Goal: Participate in discussion: Engage in conversation with other users on a specific topic

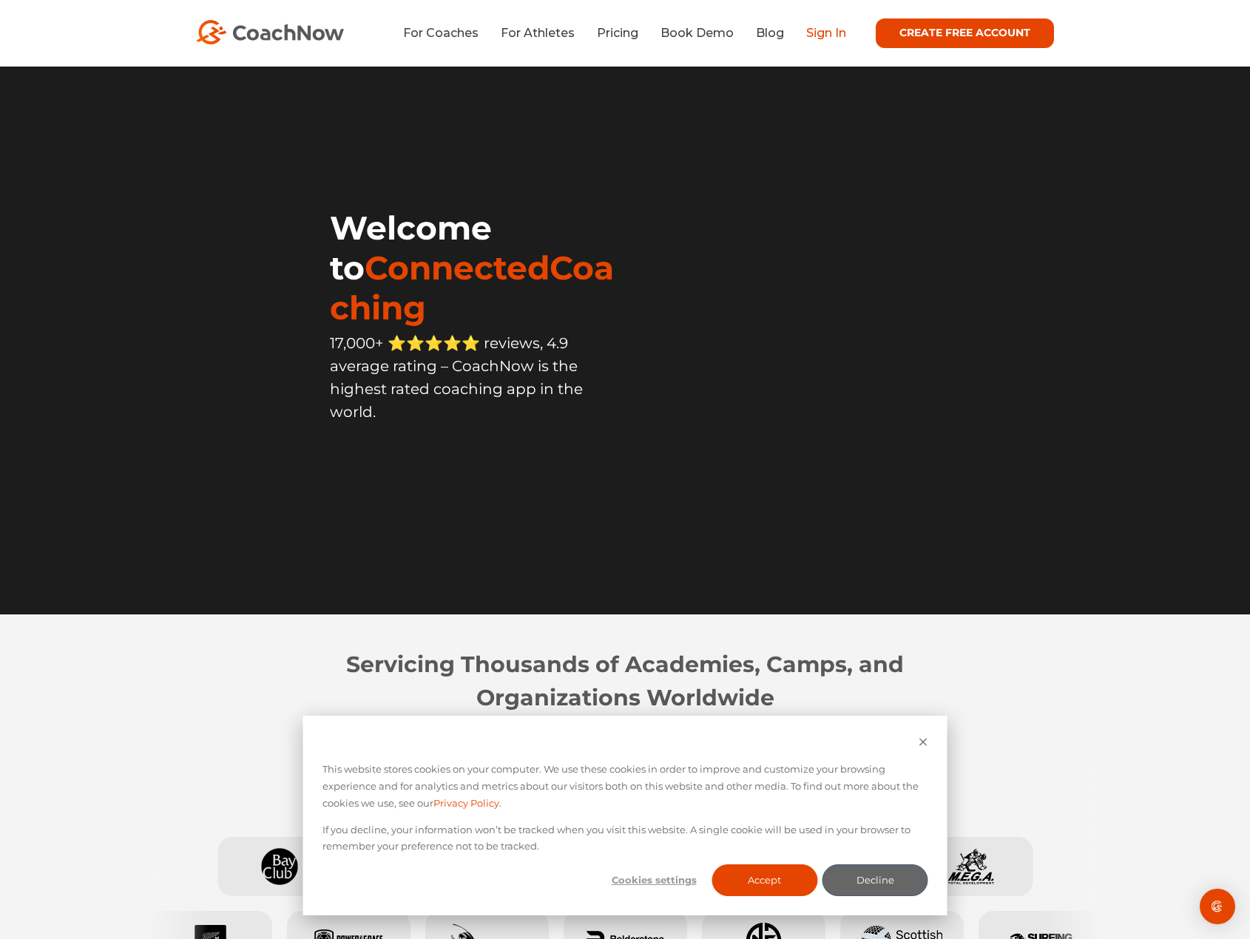
click at [816, 33] on link "Sign In" at bounding box center [826, 33] width 40 height 14
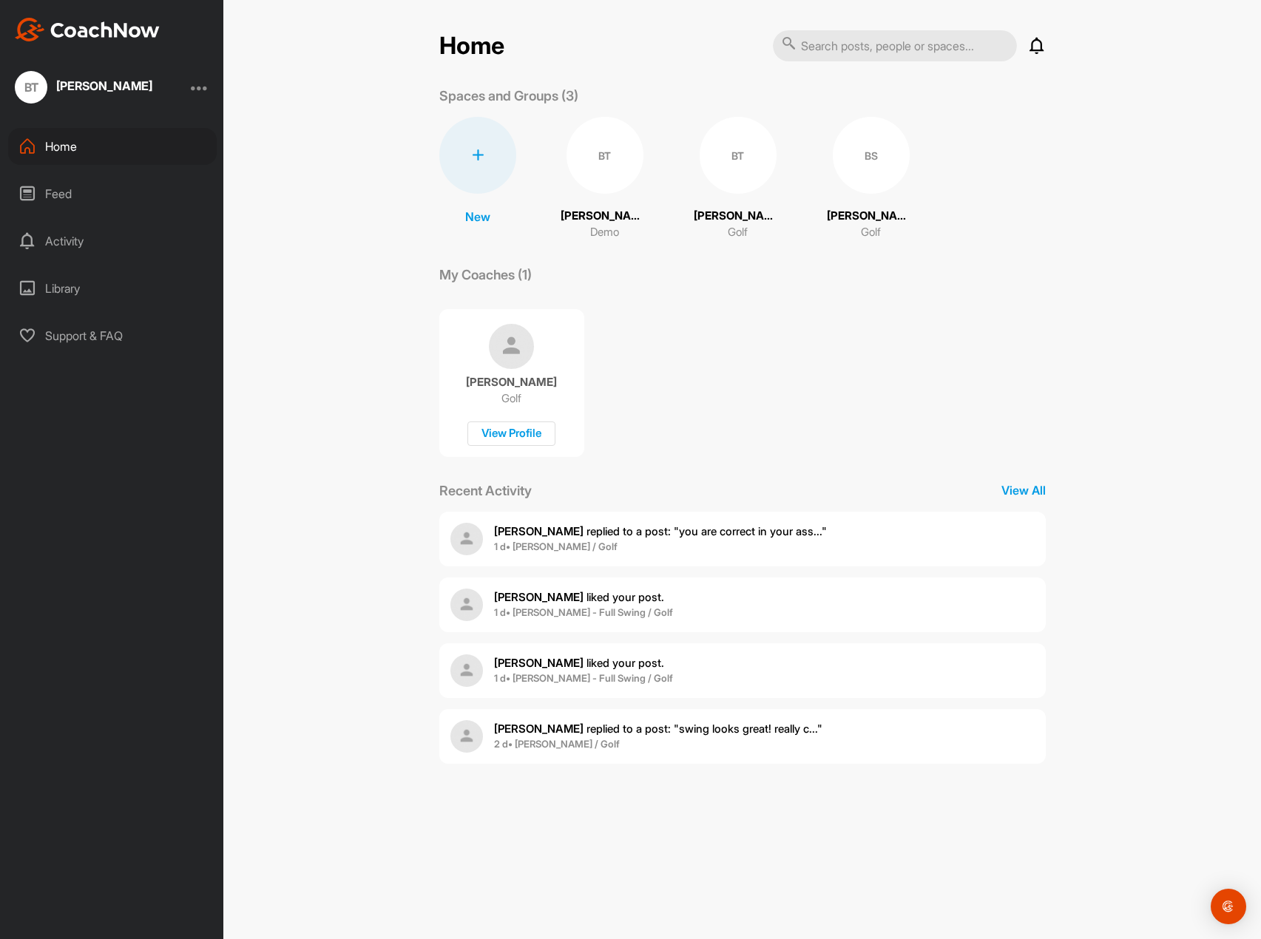
click at [833, 166] on div "BS" at bounding box center [871, 155] width 77 height 77
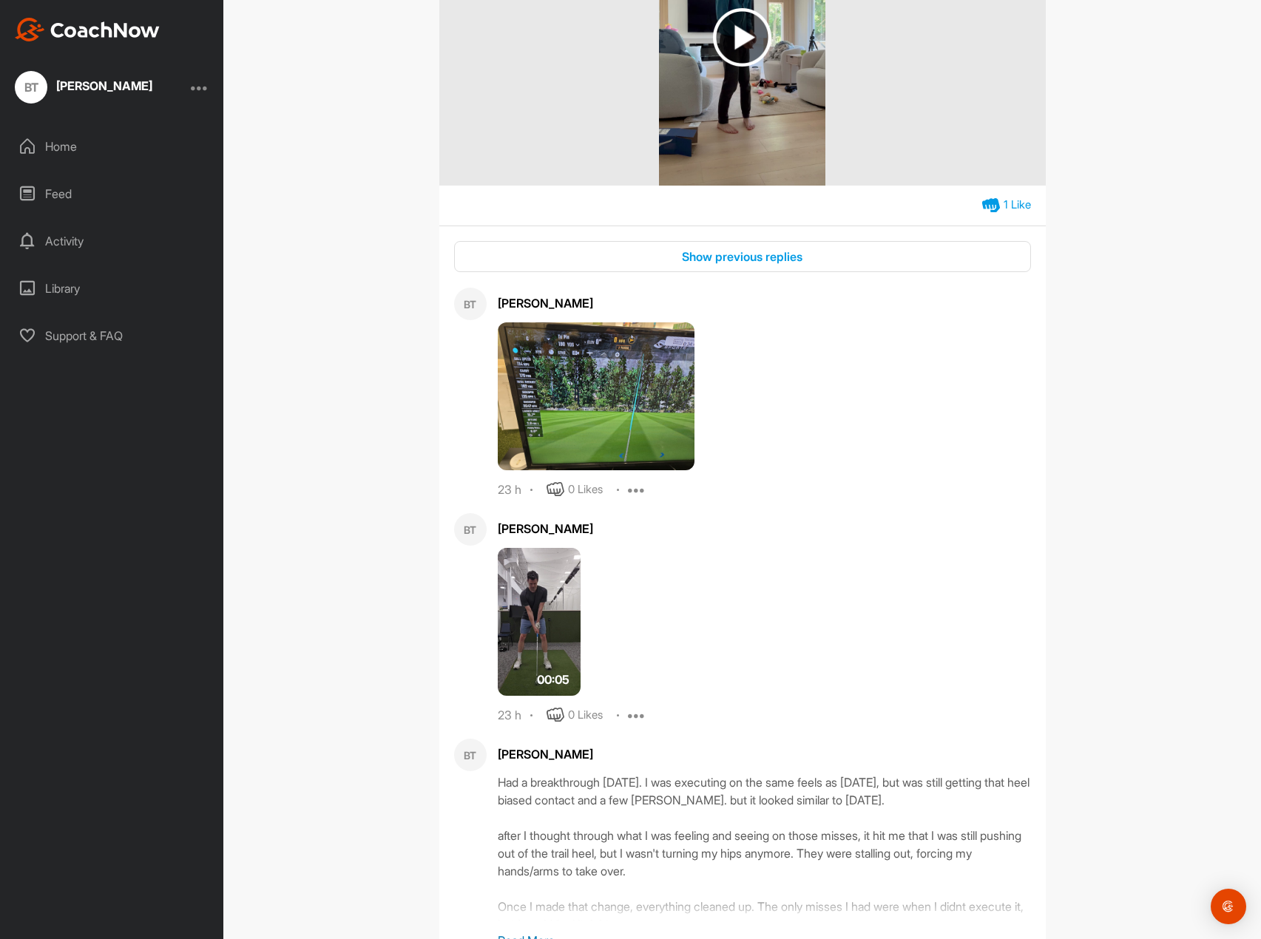
scroll to position [813, 0]
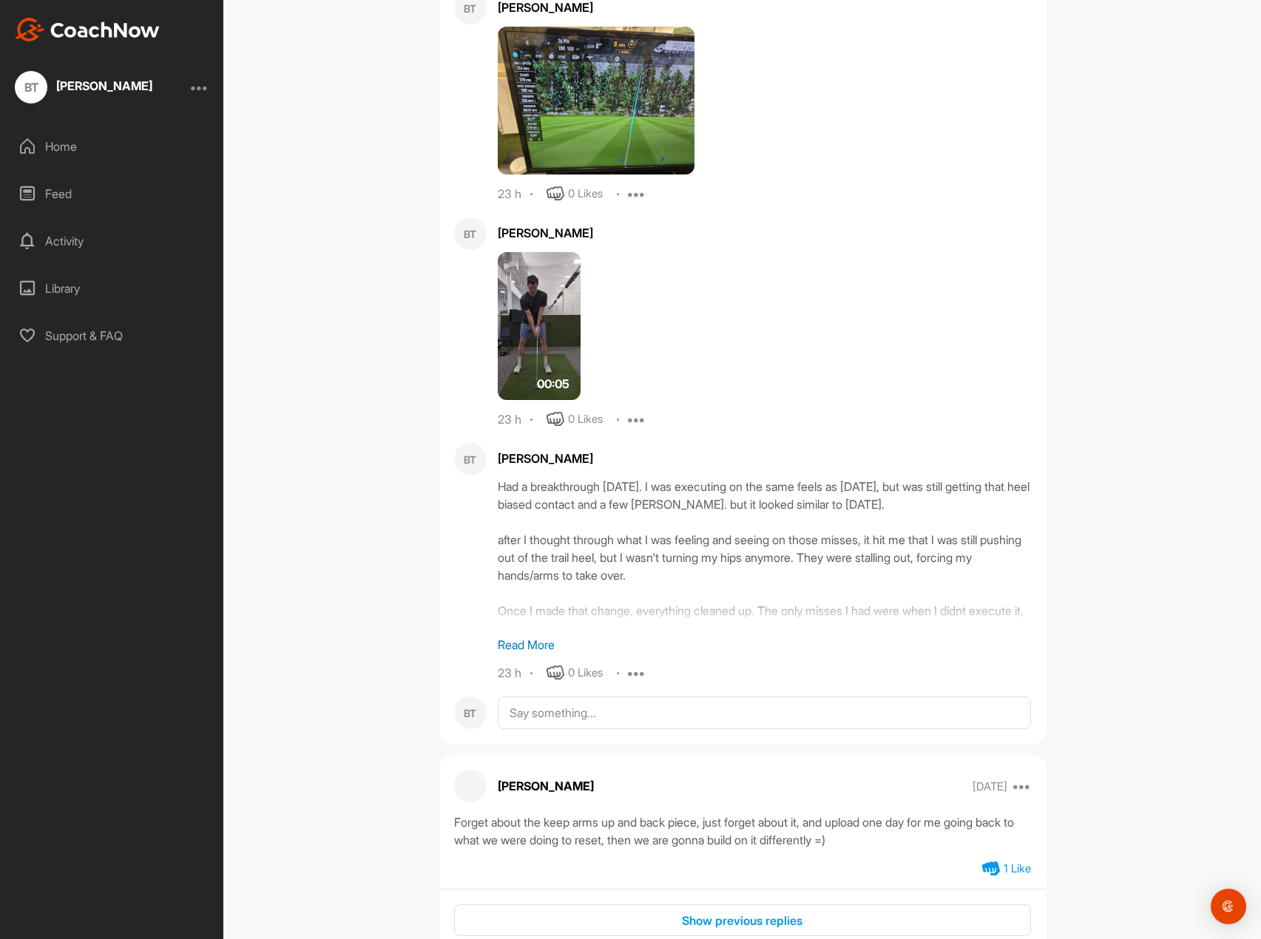
click at [979, 614] on div "Had a breakthrough today. I was executing on the same feels as yesterday, but w…" at bounding box center [764, 552] width 533 height 148
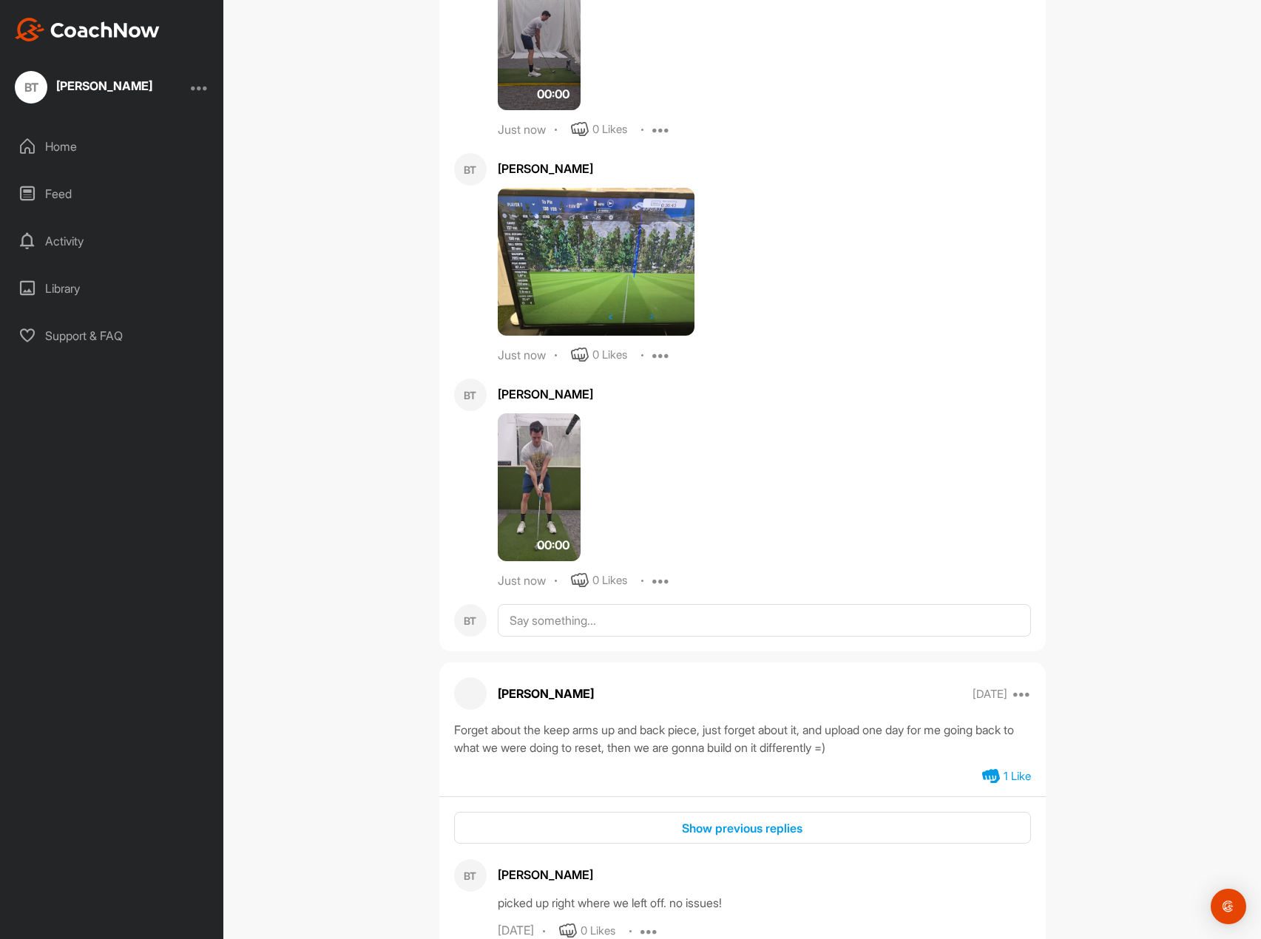
scroll to position [887, 0]
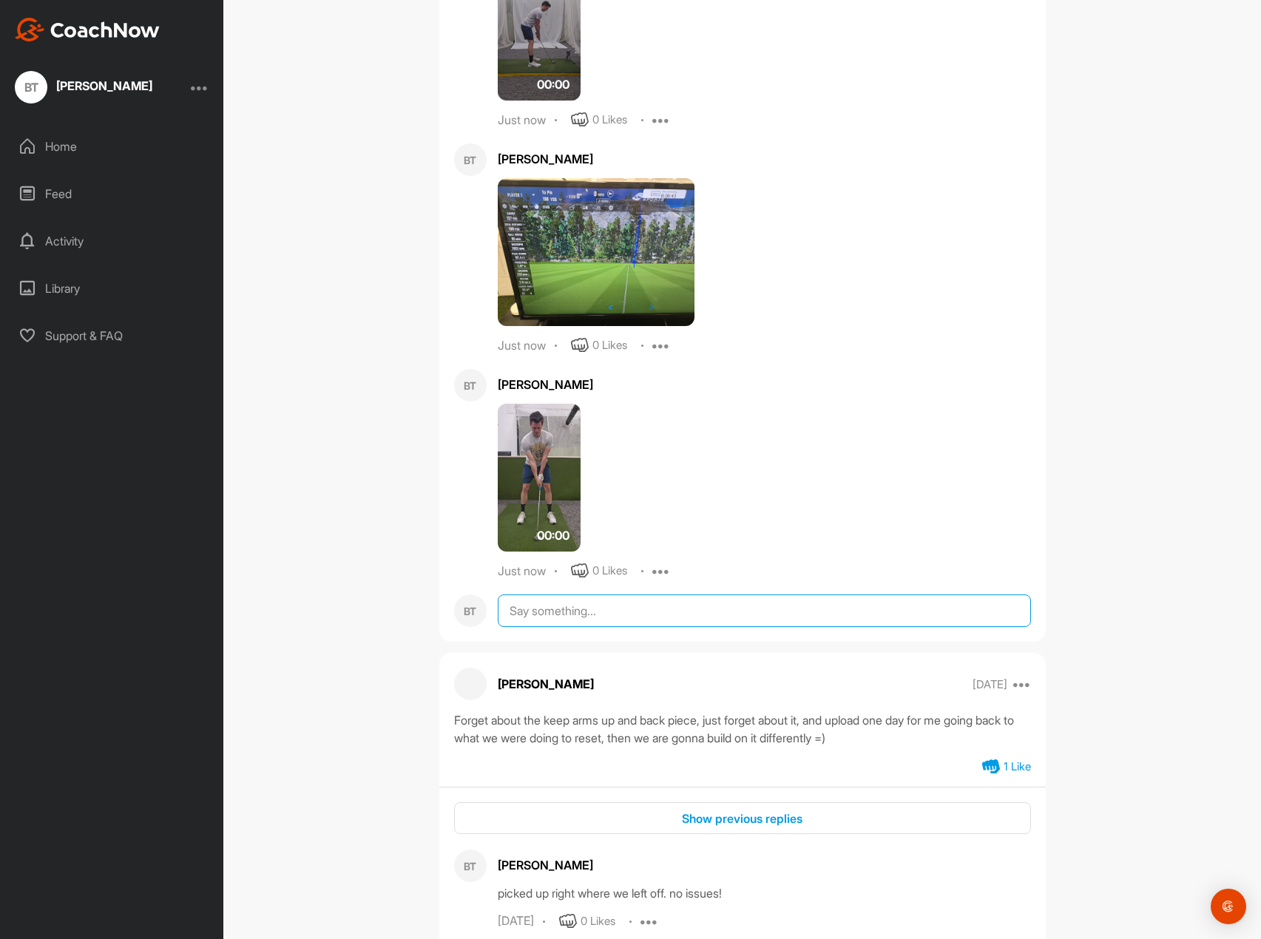
drag, startPoint x: 566, startPoint y: 615, endPoint x: 687, endPoint y: 506, distance: 162.8
click at [567, 615] on textarea at bounding box center [764, 610] width 533 height 33
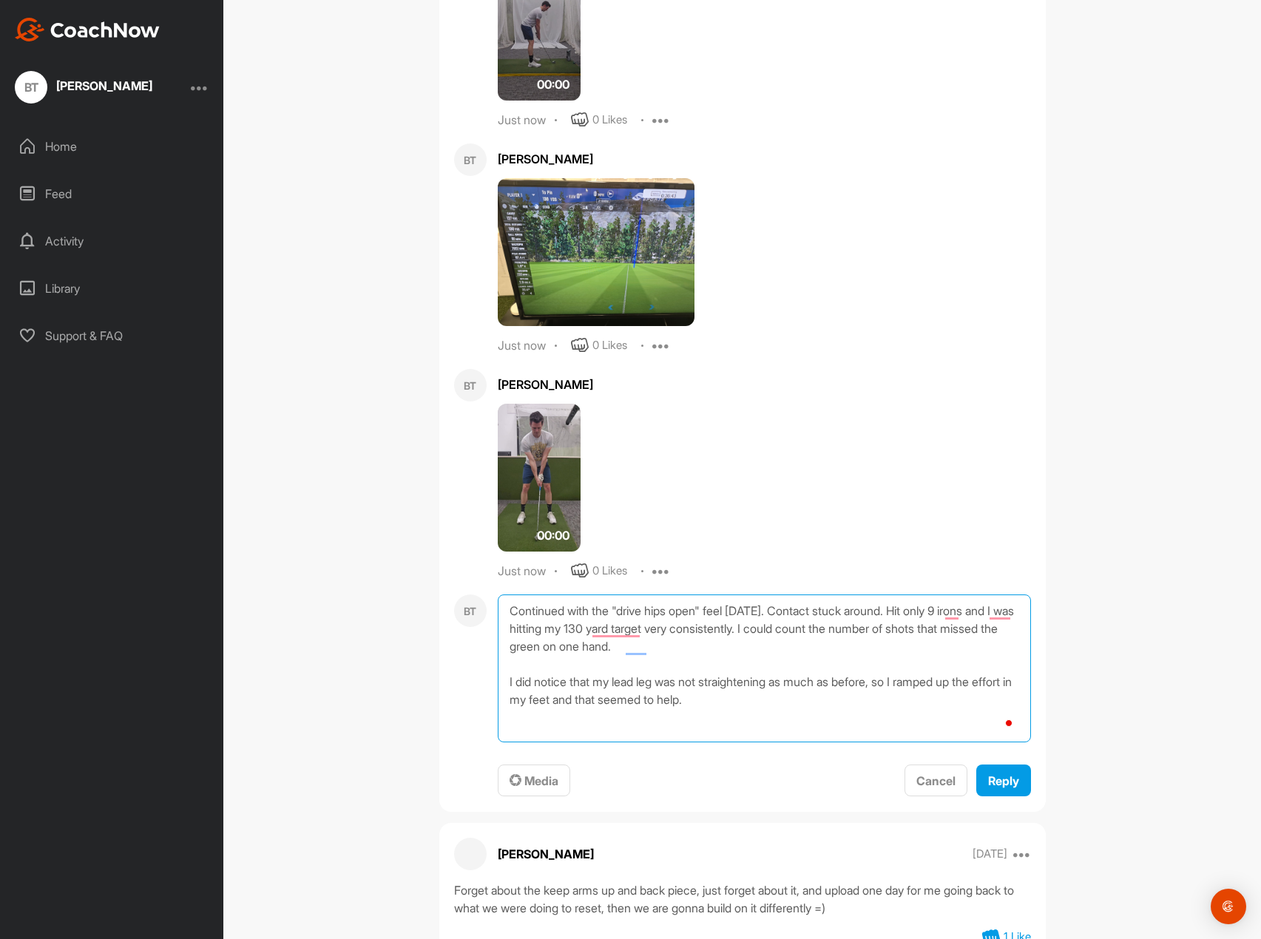
scroll to position [1, 0]
click at [544, 451] on img at bounding box center [540, 478] width 84 height 148
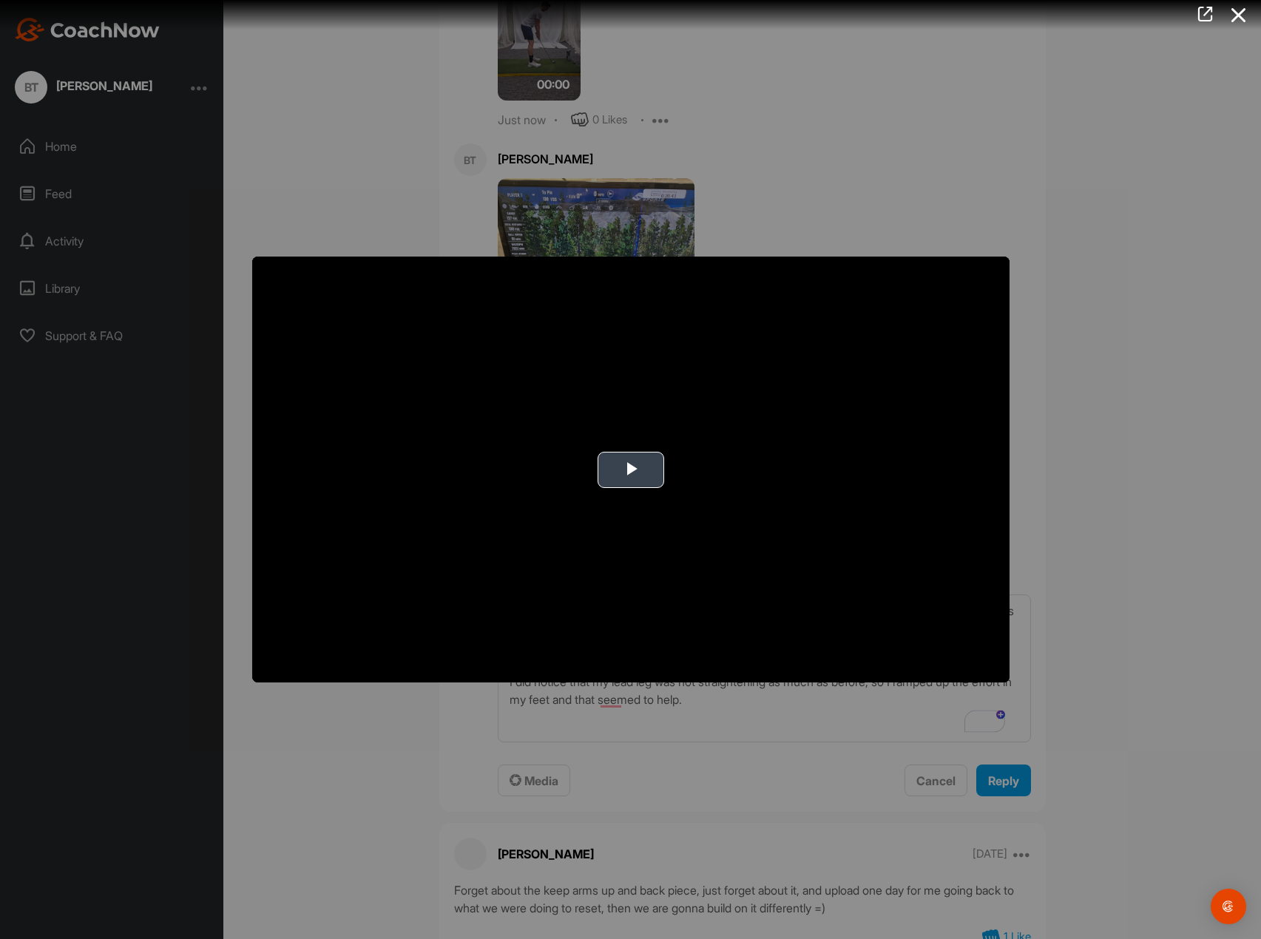
click at [631, 469] on span "Video Player" at bounding box center [631, 469] width 0 height 0
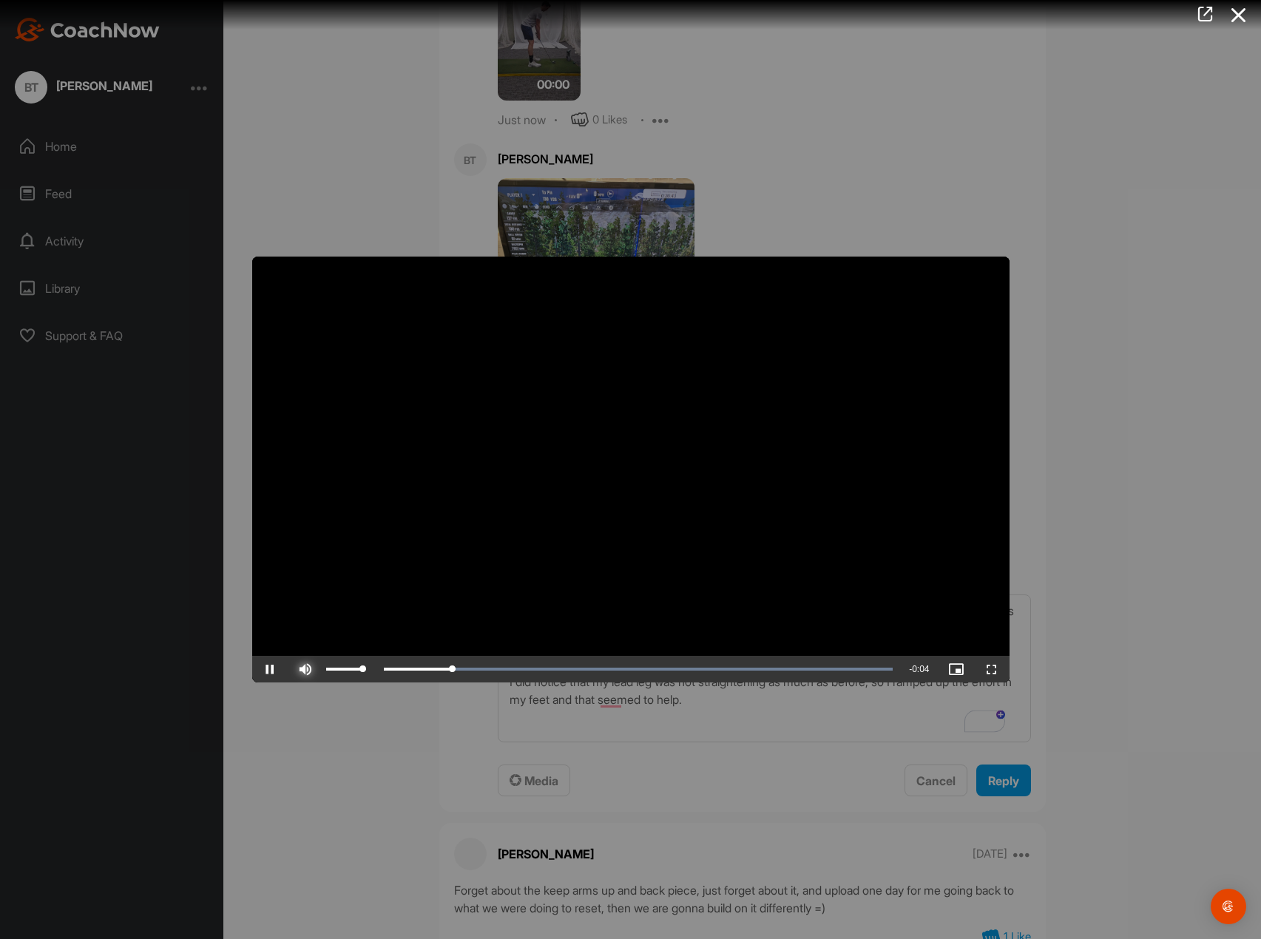
click at [308, 669] on span "Video Player" at bounding box center [305, 669] width 35 height 0
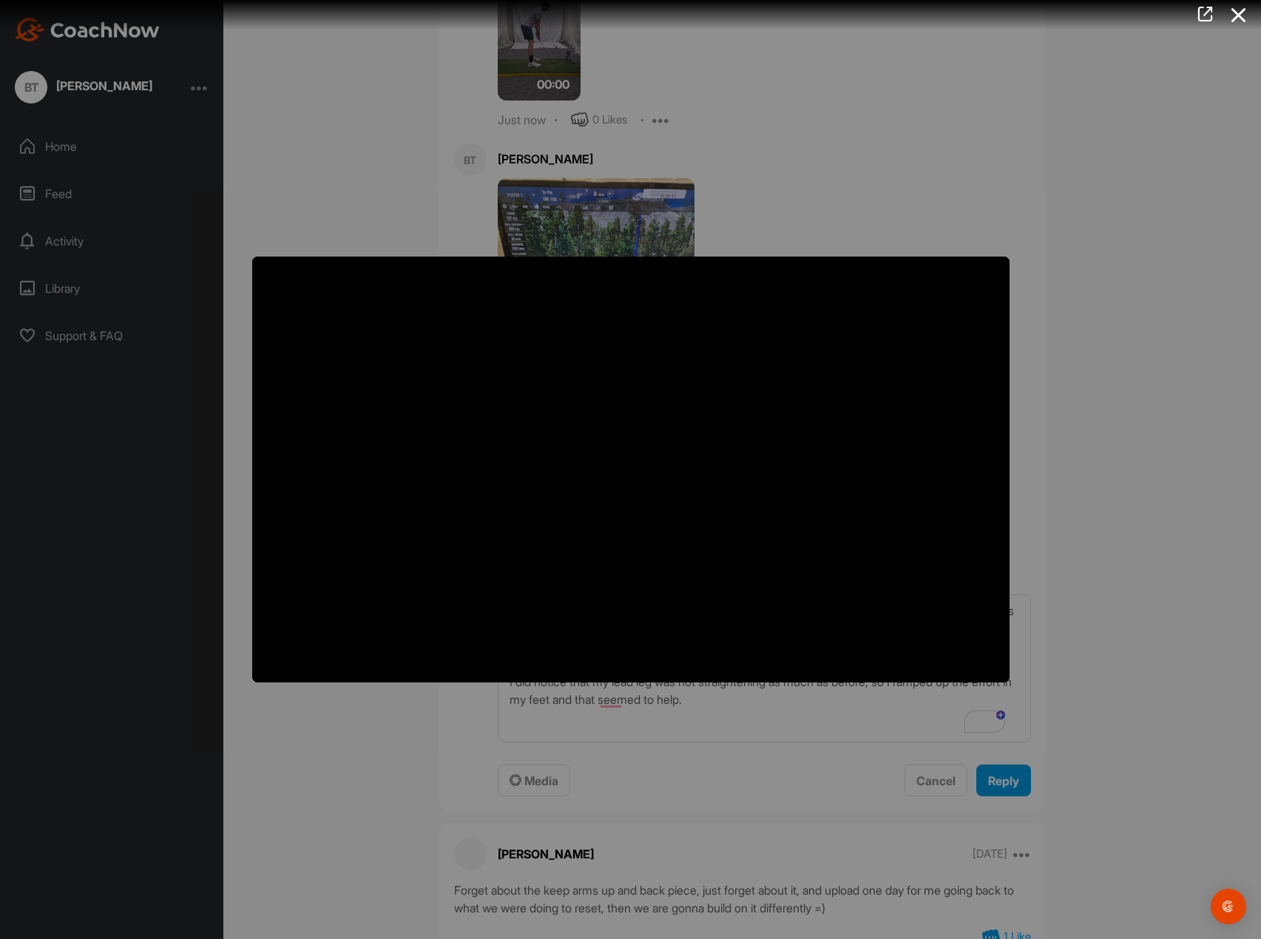
click at [945, 153] on div at bounding box center [630, 469] width 1261 height 939
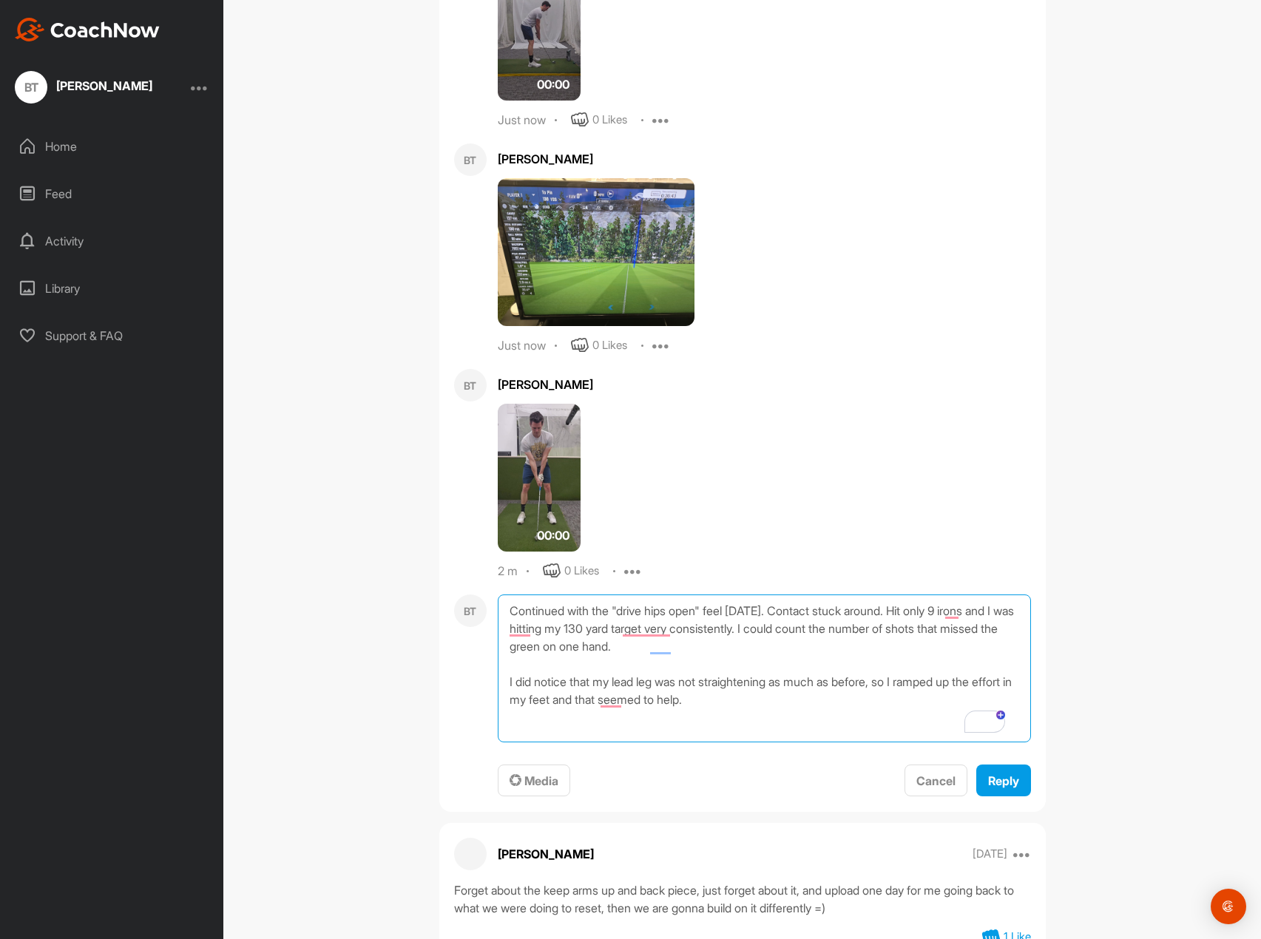
click at [746, 703] on textarea "Continued with the "drive hips open" feel [DATE]. Contact stuck around. Hit onl…" at bounding box center [764, 668] width 533 height 148
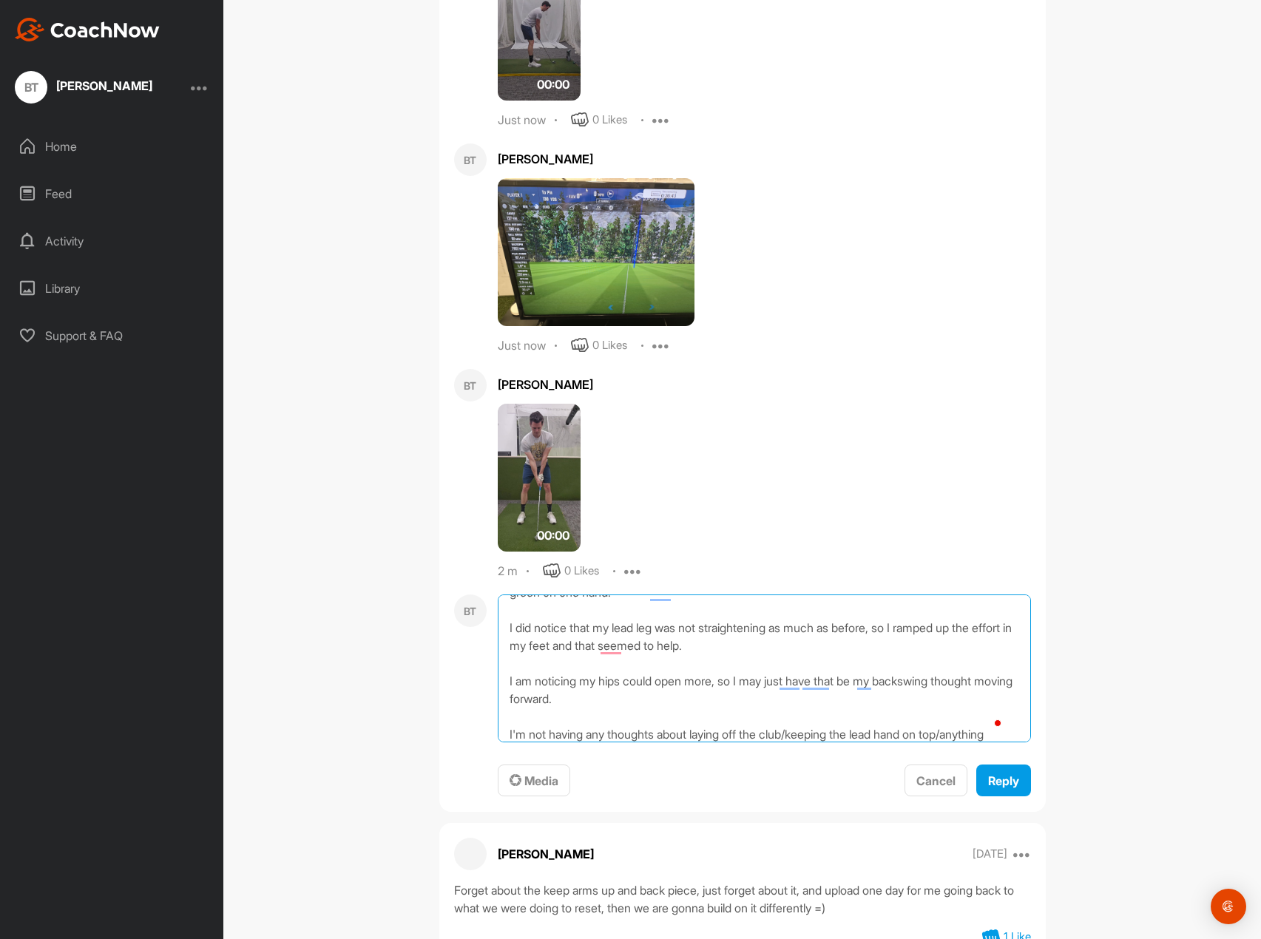
scroll to position [72, 0]
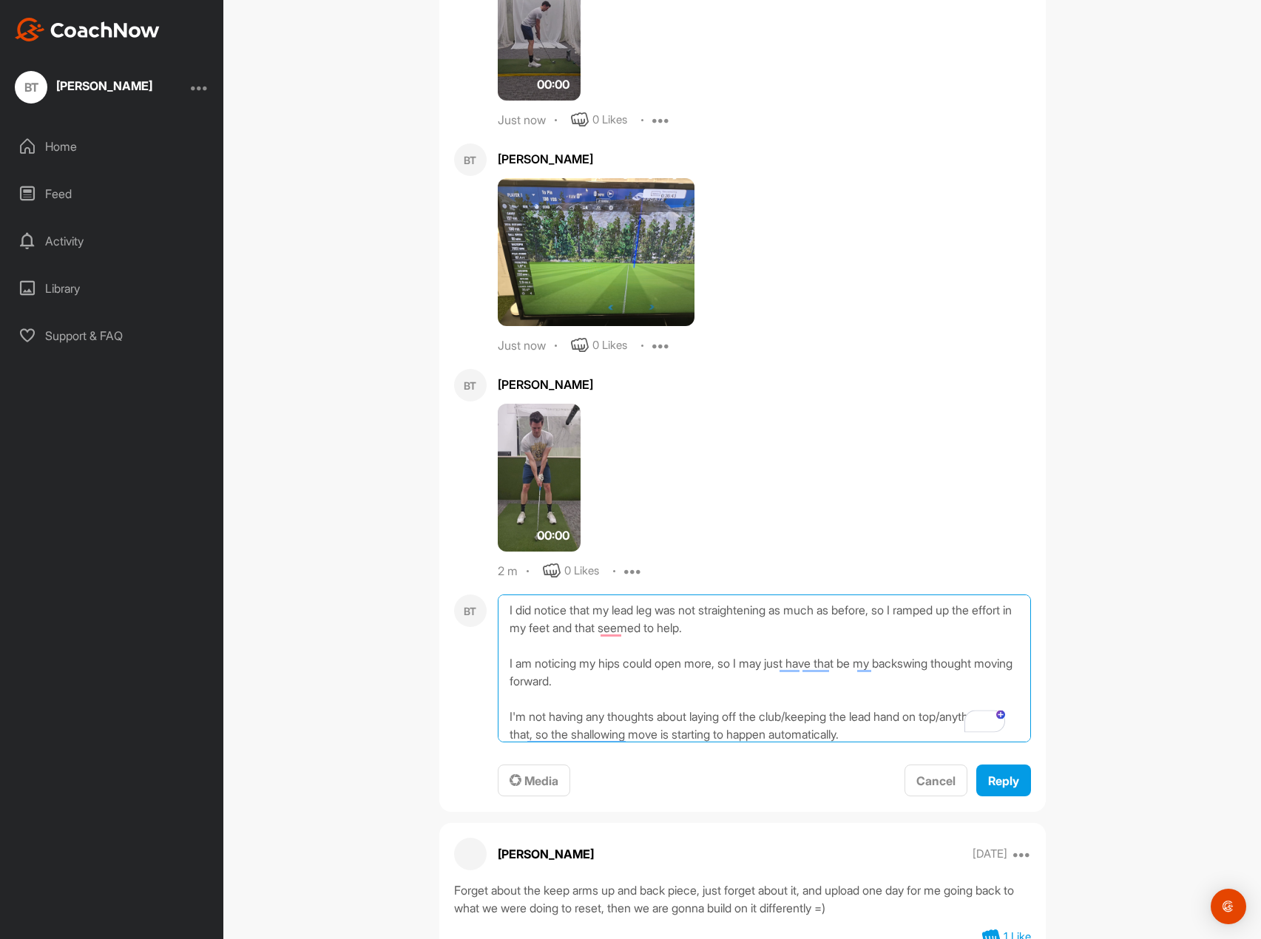
type textarea "Continued with the "drive hips open" feel [DATE]. Contact stuck around. Hit onl…"
click at [997, 790] on button "Reply" at bounding box center [1003, 781] width 55 height 32
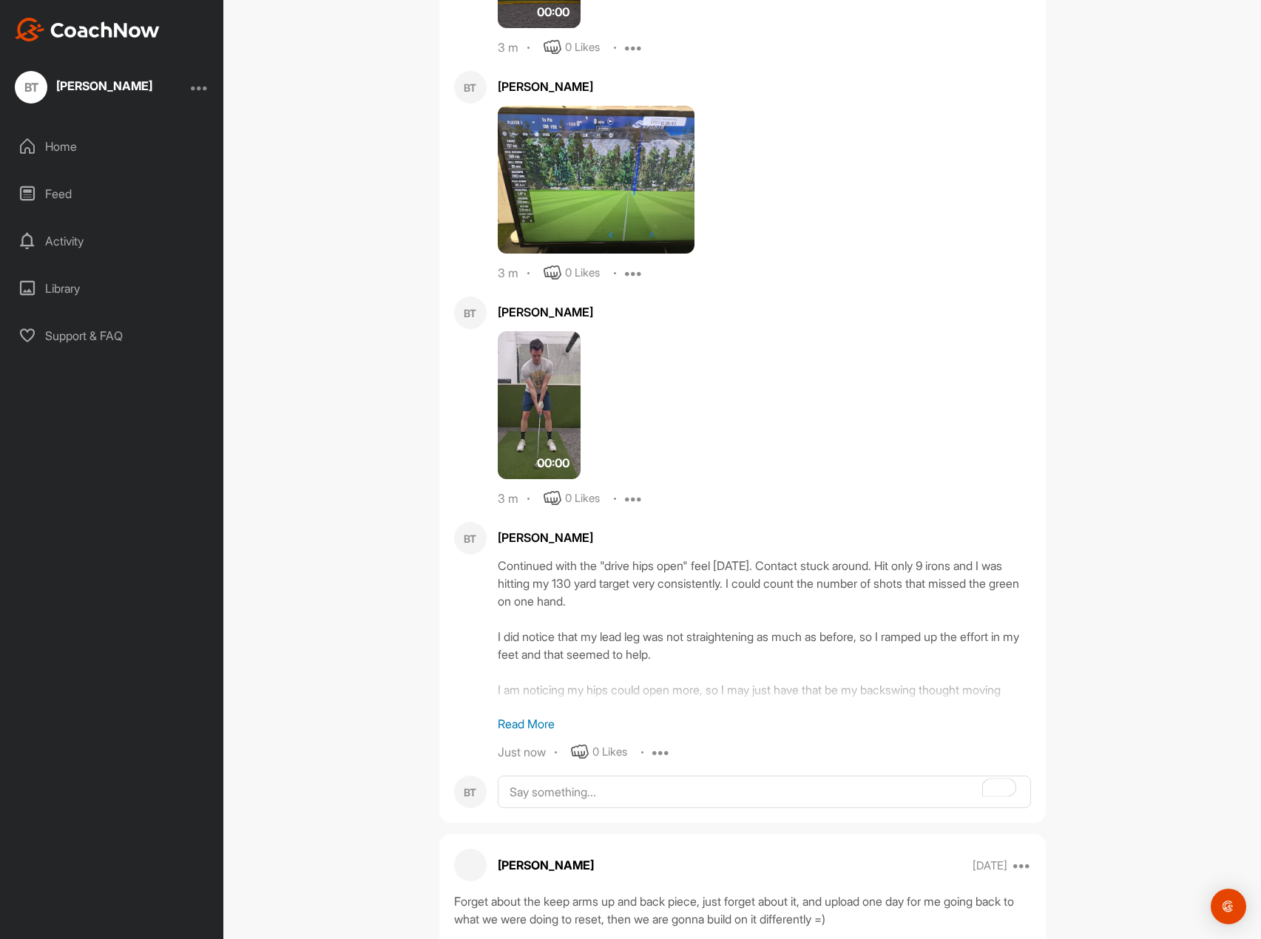
scroll to position [961, 0]
click at [531, 716] on p "Read More" at bounding box center [764, 722] width 533 height 18
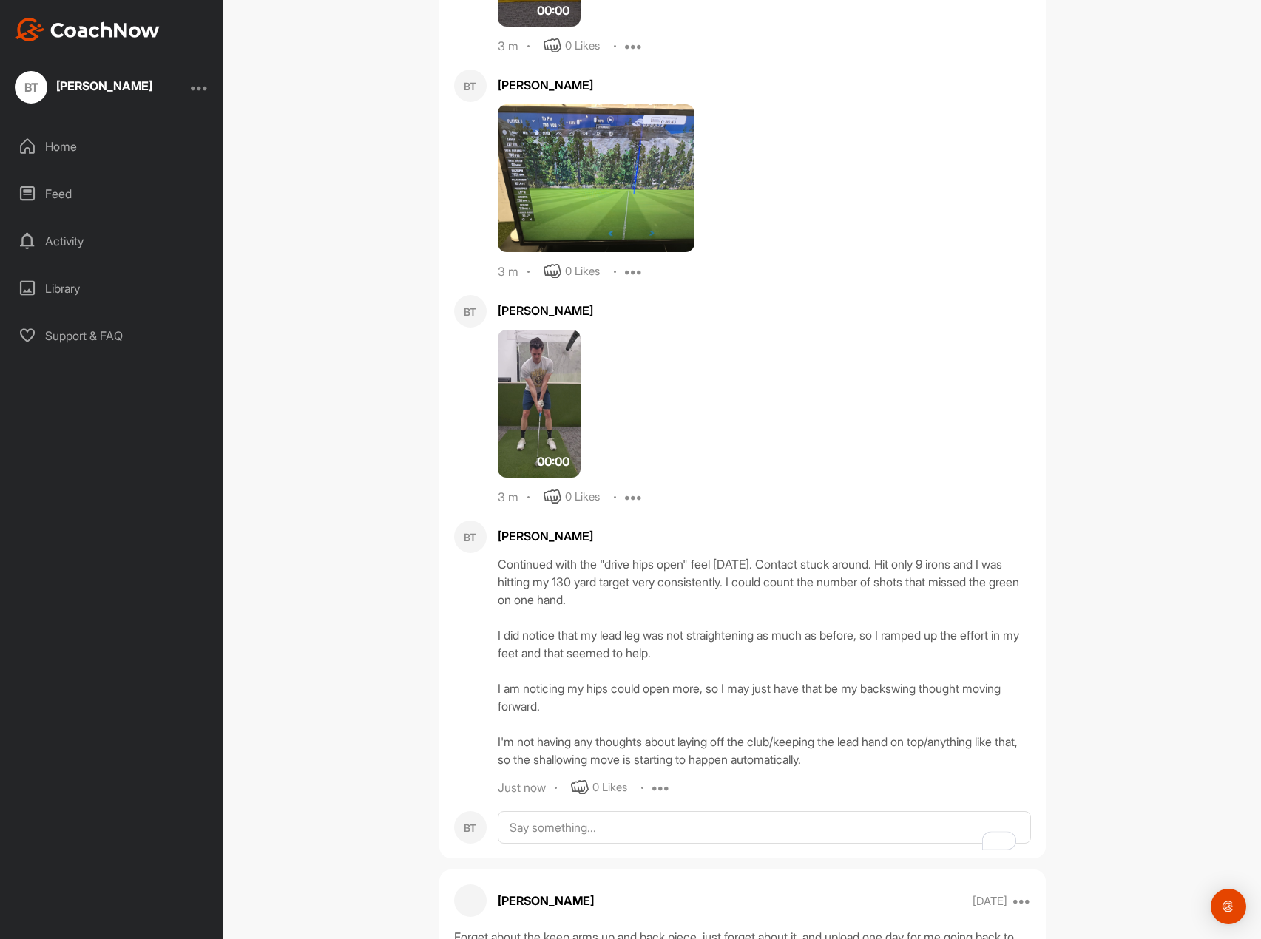
click at [663, 796] on icon at bounding box center [661, 788] width 18 height 18
click at [654, 833] on button "Edit" at bounding box center [652, 837] width 89 height 49
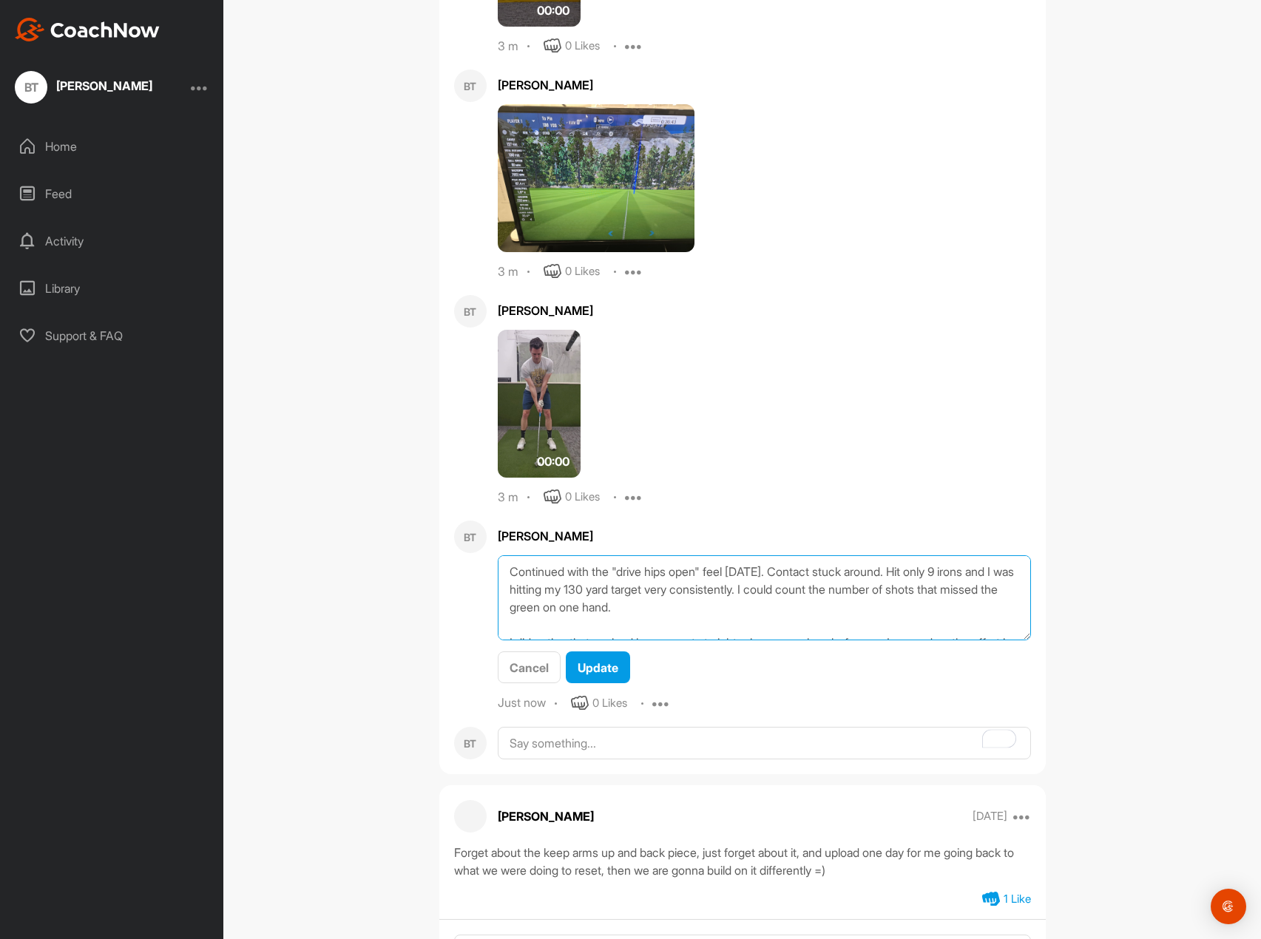
click at [727, 606] on textarea "Continued with the "drive hips open" feel [DATE]. Contact stuck around. Hit onl…" at bounding box center [764, 597] width 533 height 85
type textarea "Continued with the "drive hips open" feel [DATE]. Contact stuck around. Hit onl…"
